Goal: Information Seeking & Learning: Check status

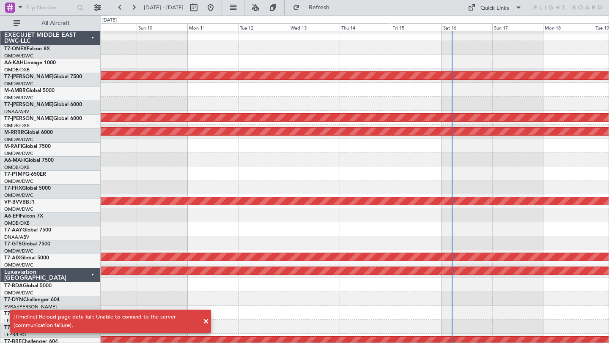
scroll to position [32, 0]
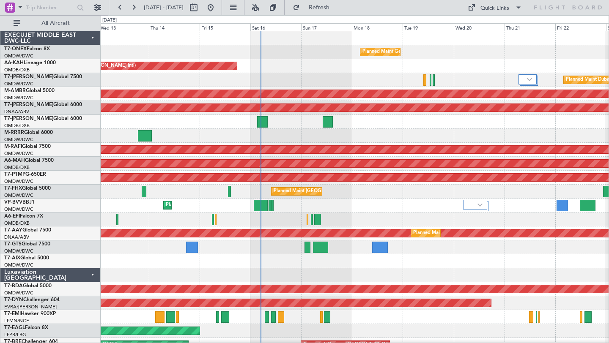
click at [373, 126] on div at bounding box center [355, 122] width 508 height 14
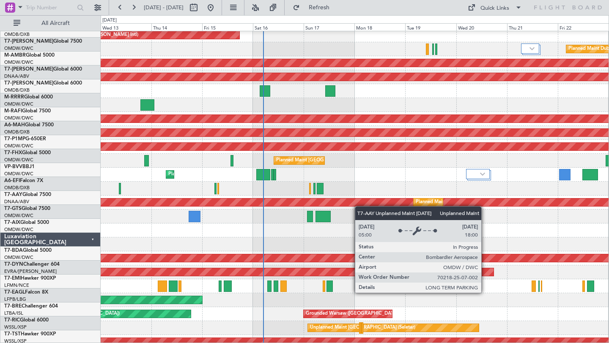
scroll to position [41, 0]
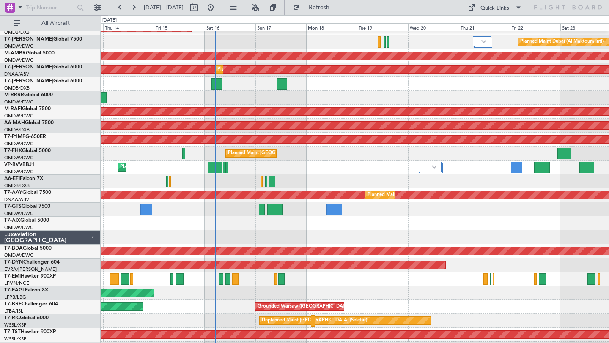
click at [364, 173] on div "Planned Maint Dubai (Al Maktoum Intl)" at bounding box center [355, 168] width 508 height 14
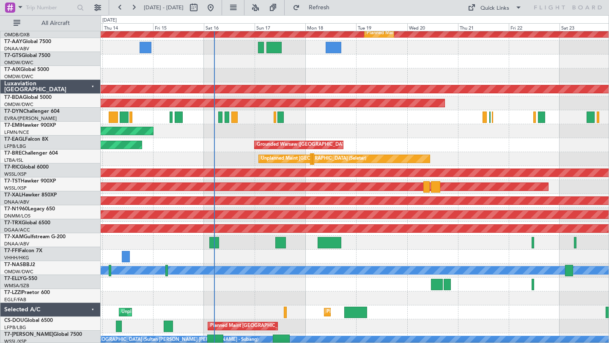
scroll to position [204, 0]
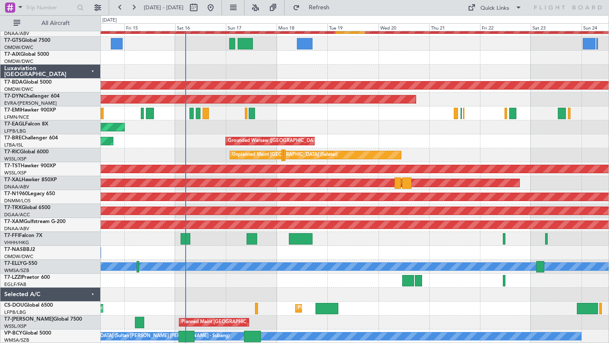
click at [453, 310] on div "Planned Maint [GEOGRAPHIC_DATA] ([GEOGRAPHIC_DATA]) Unplanned Maint [GEOGRAPHIC…" at bounding box center [355, 309] width 508 height 14
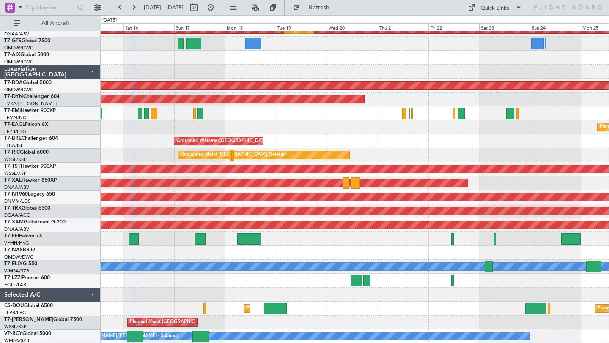
click at [406, 297] on div at bounding box center [355, 295] width 508 height 14
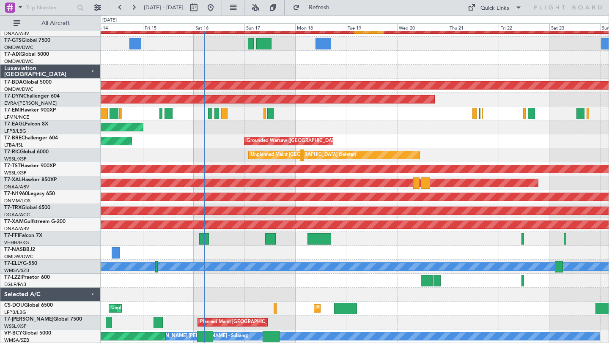
click at [331, 278] on div at bounding box center [355, 281] width 508 height 14
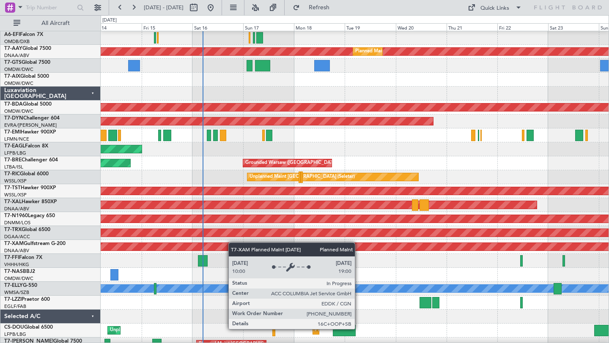
scroll to position [180, 0]
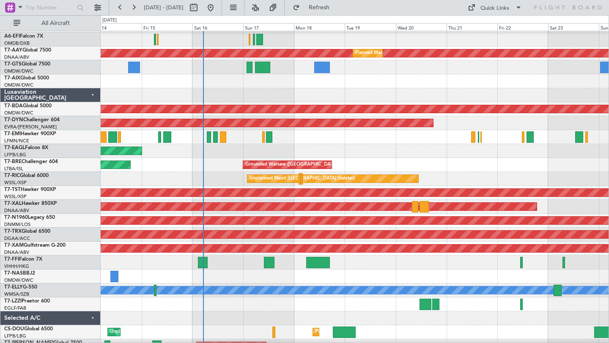
click at [92, 317] on div "Selected A/C" at bounding box center [50, 319] width 100 height 14
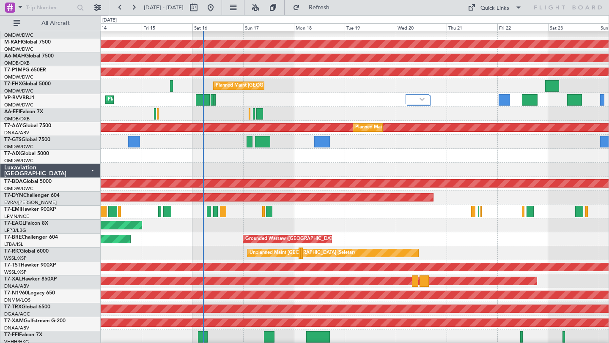
scroll to position [107, 0]
